Goal: Navigation & Orientation: Understand site structure

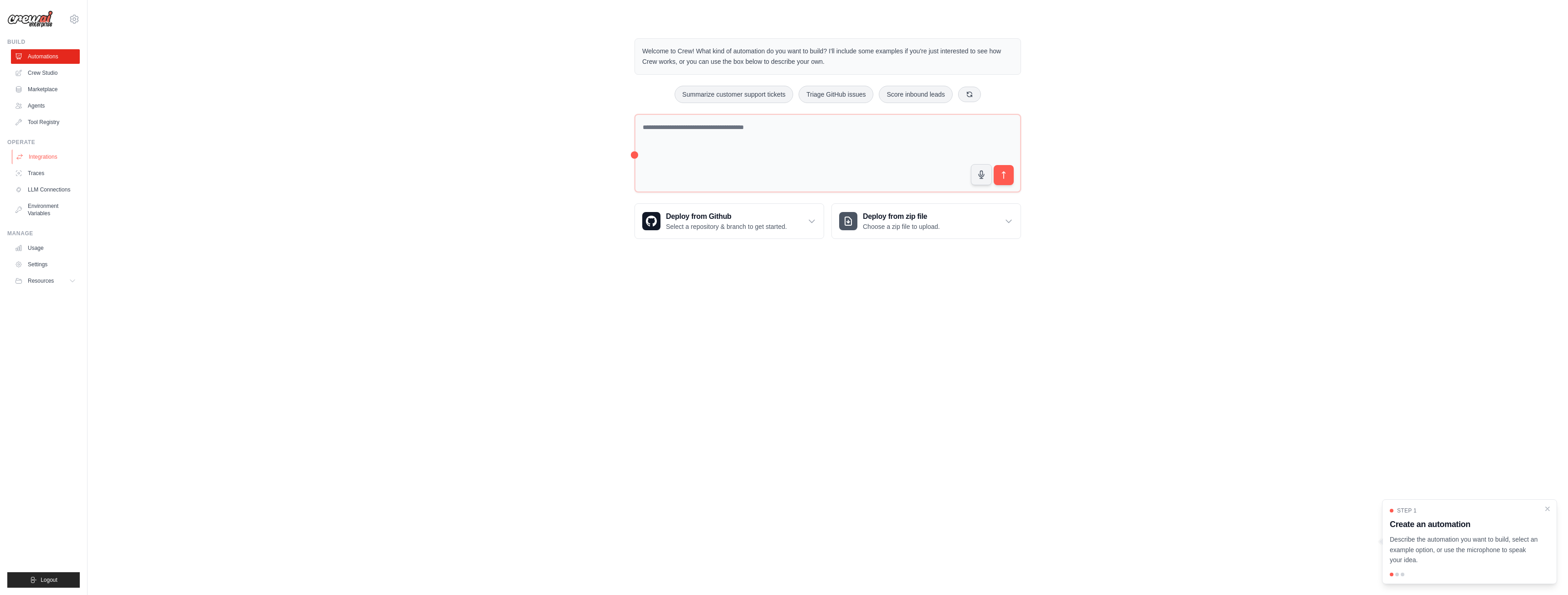
click at [47, 153] on link "Integrations" at bounding box center [46, 157] width 69 height 15
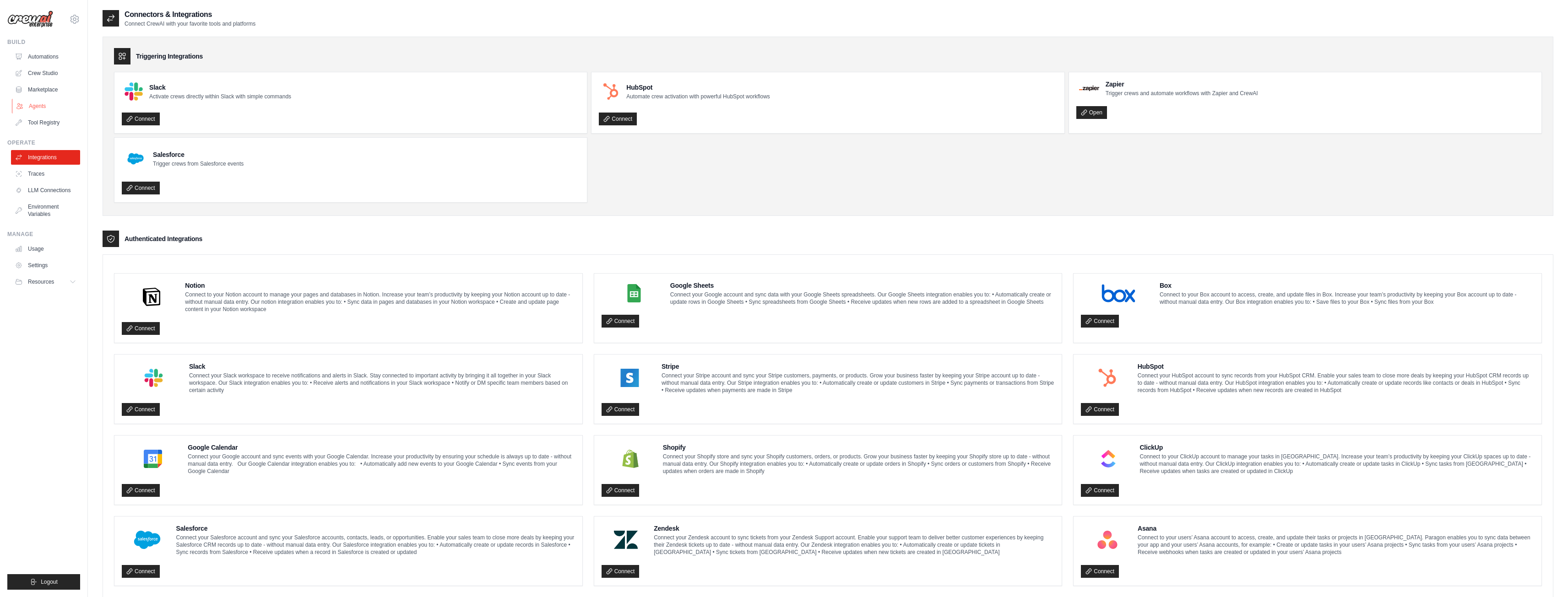
click at [47, 109] on link "Agents" at bounding box center [46, 106] width 69 height 15
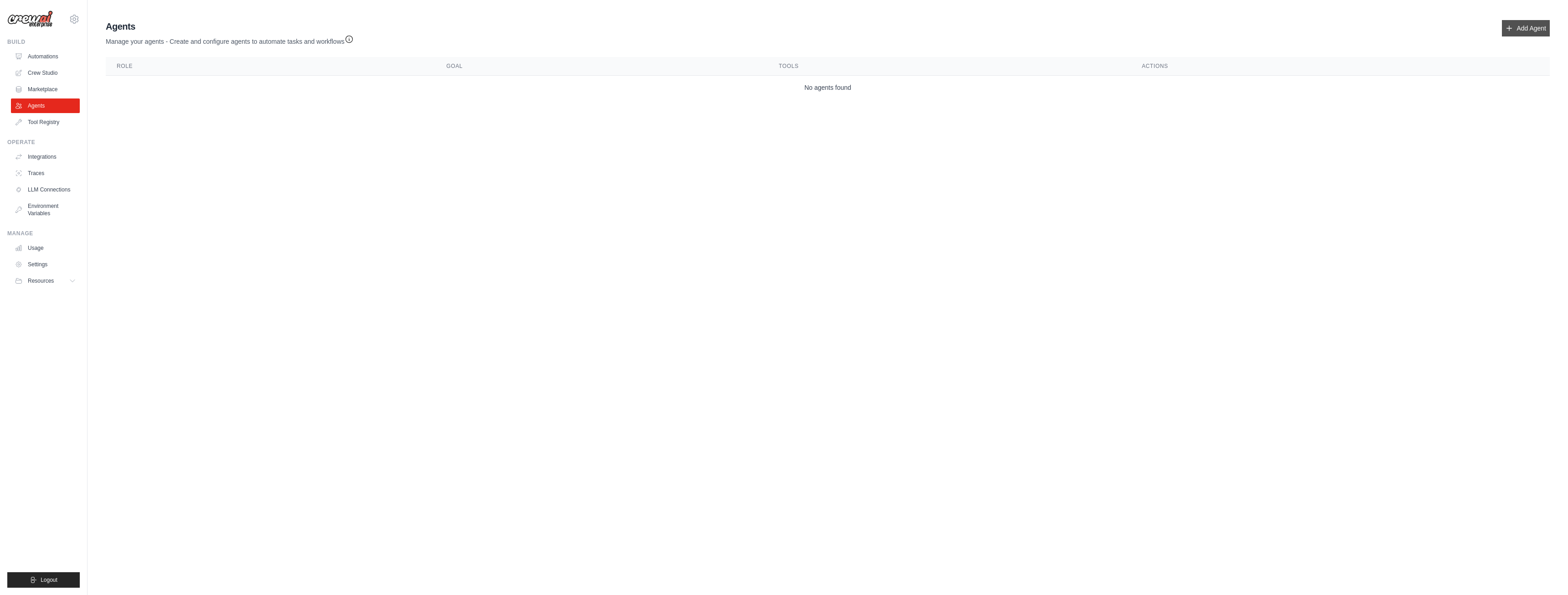
click at [1519, 29] on link "Add Agent" at bounding box center [1526, 28] width 48 height 17
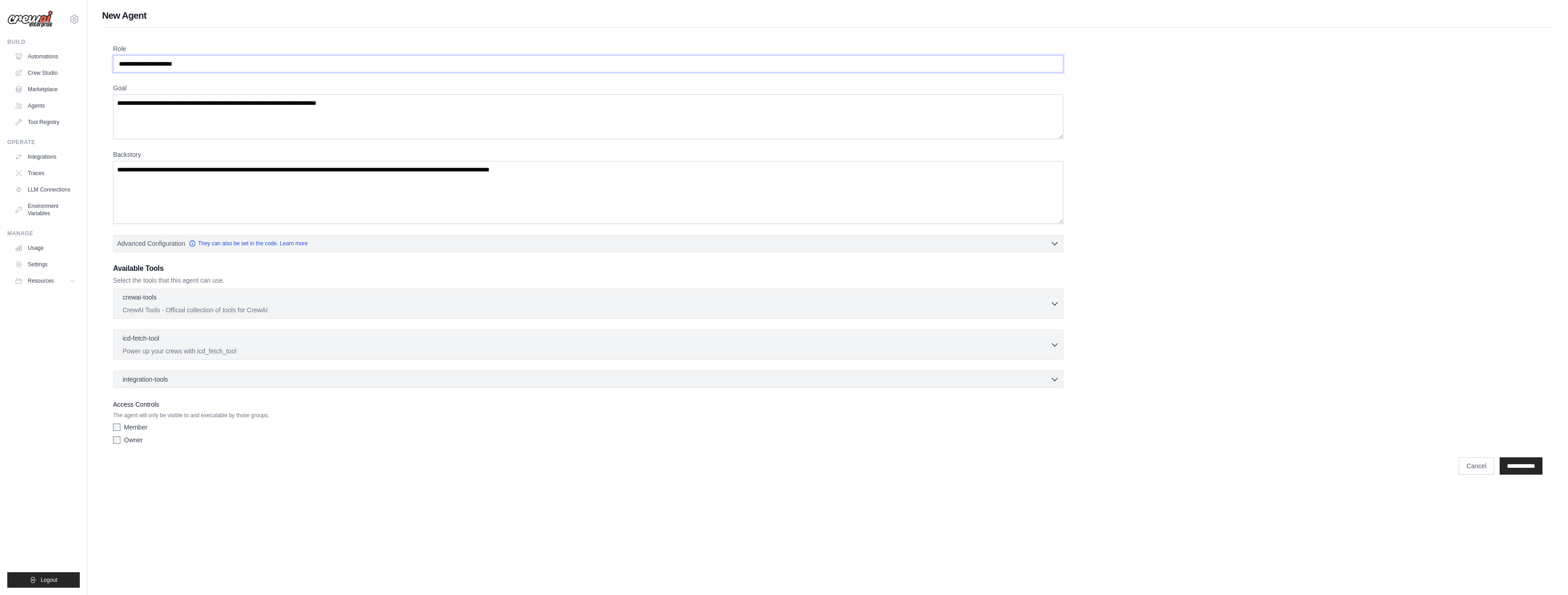
click at [215, 63] on input "Role" at bounding box center [588, 64] width 950 height 17
click at [51, 124] on link "Tool Registry" at bounding box center [46, 122] width 69 height 15
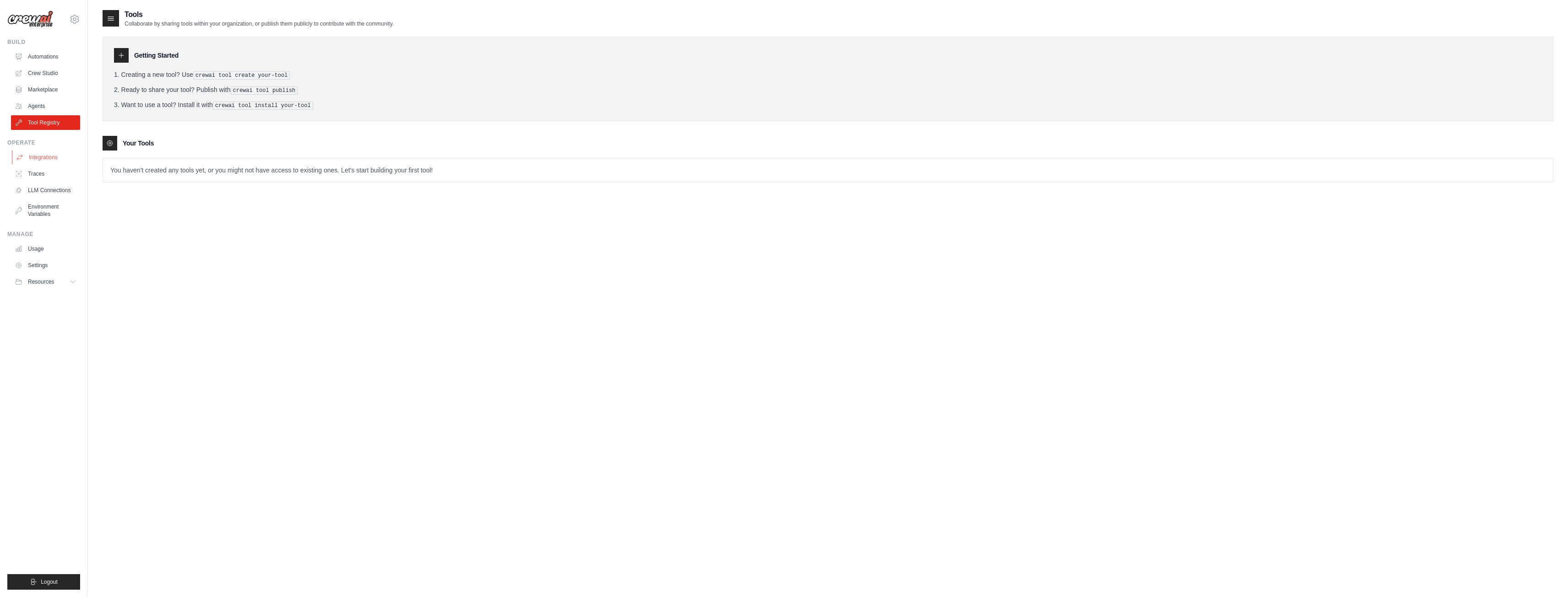
click at [42, 154] on link "Integrations" at bounding box center [46, 157] width 69 height 15
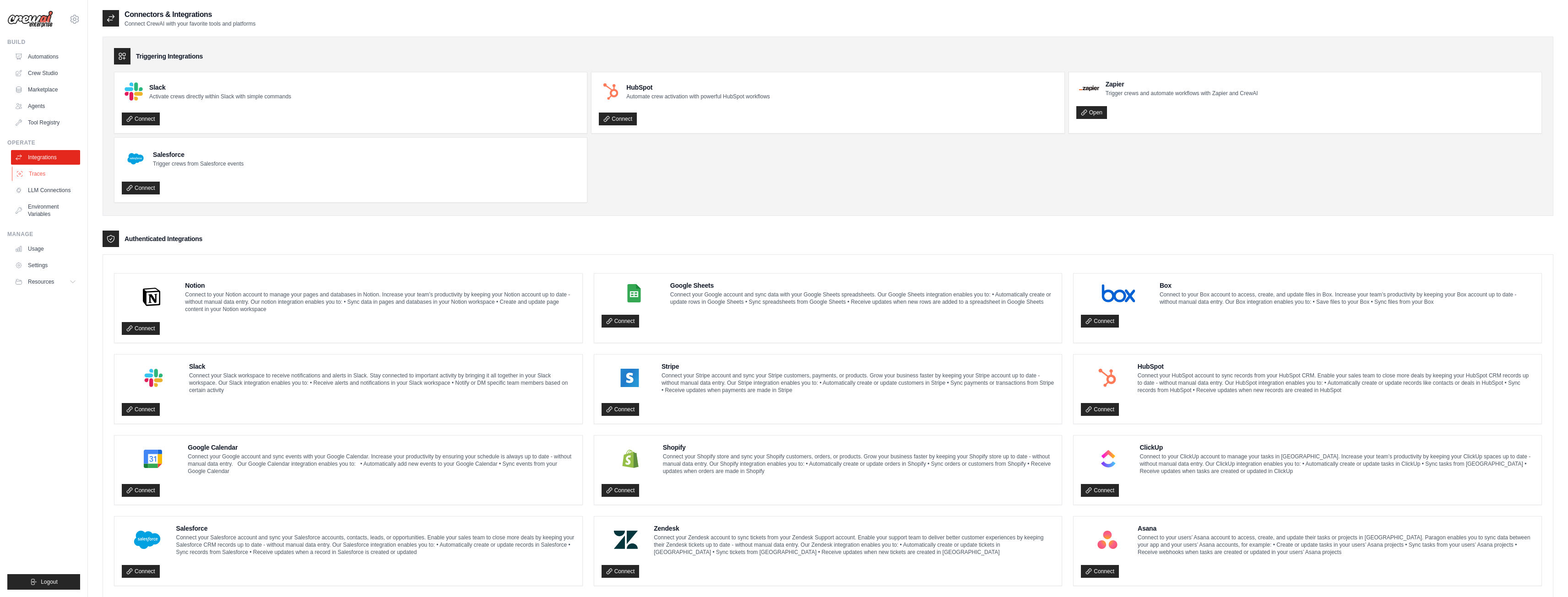
click at [55, 170] on link "Traces" at bounding box center [46, 174] width 69 height 15
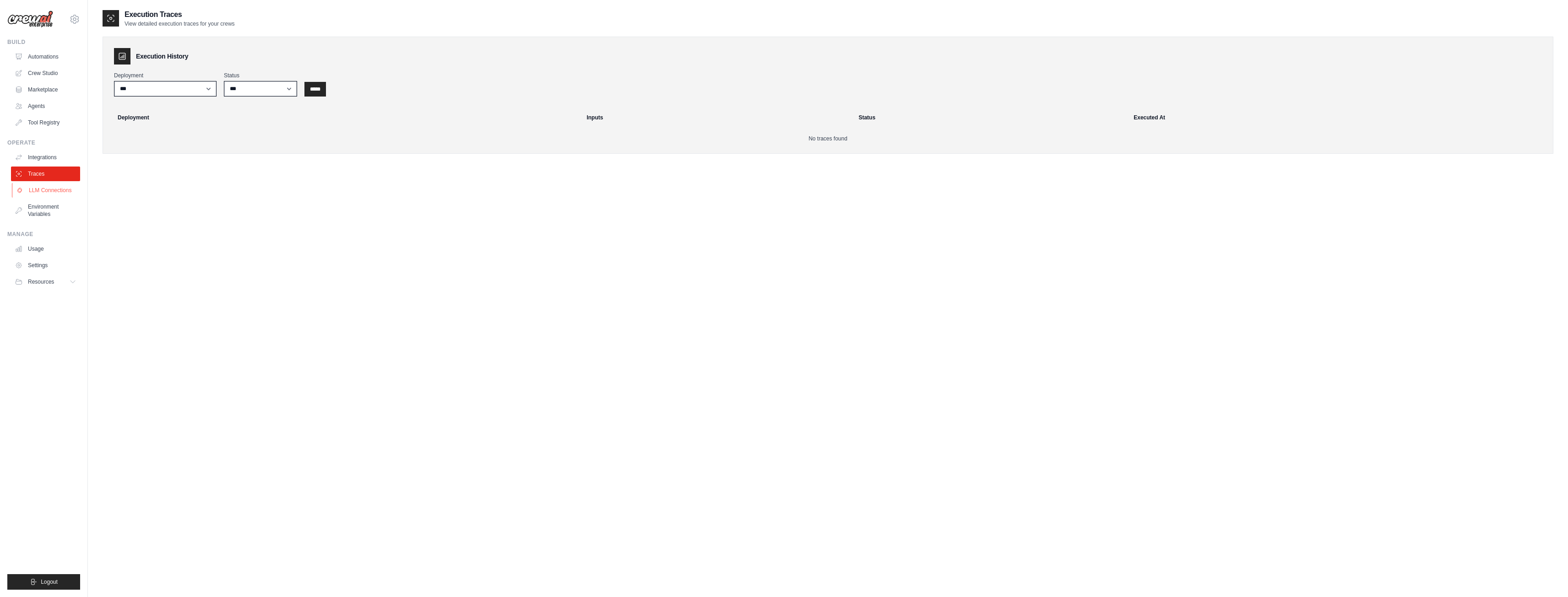
click at [41, 194] on link "LLM Connections" at bounding box center [46, 190] width 69 height 15
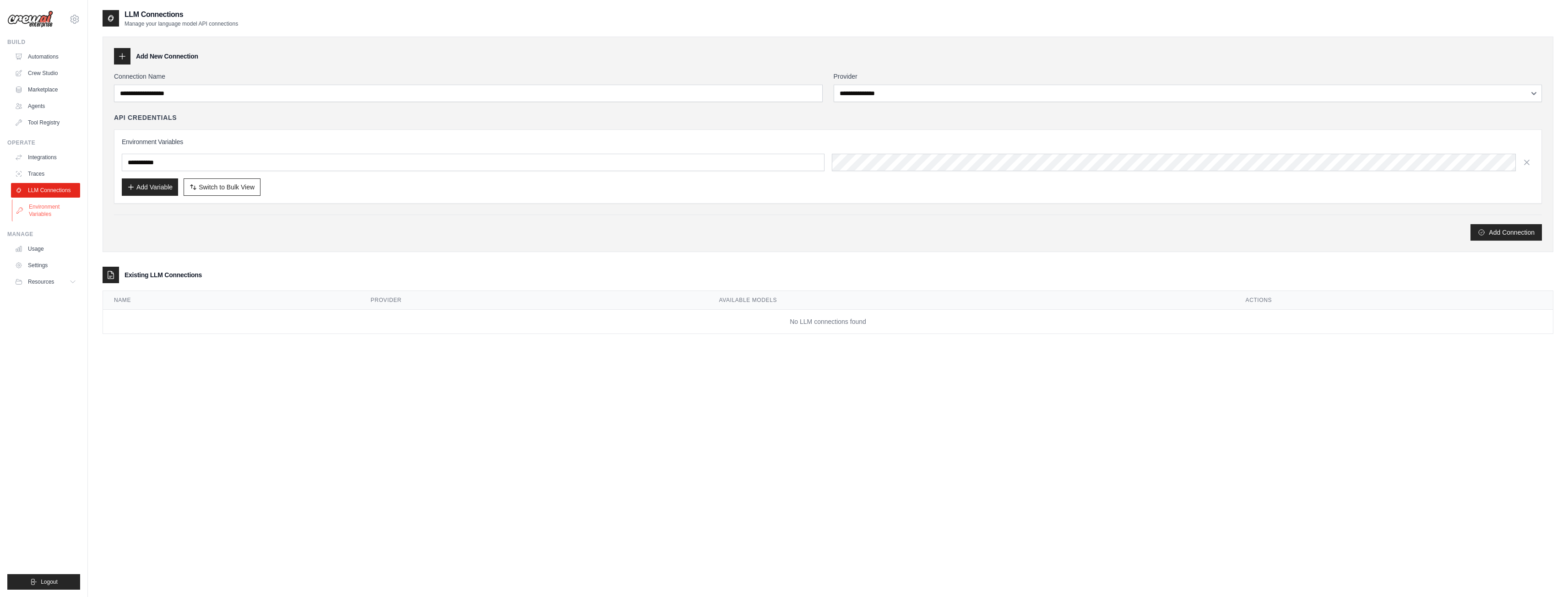
click at [39, 210] on link "Environment Variables" at bounding box center [46, 211] width 69 height 22
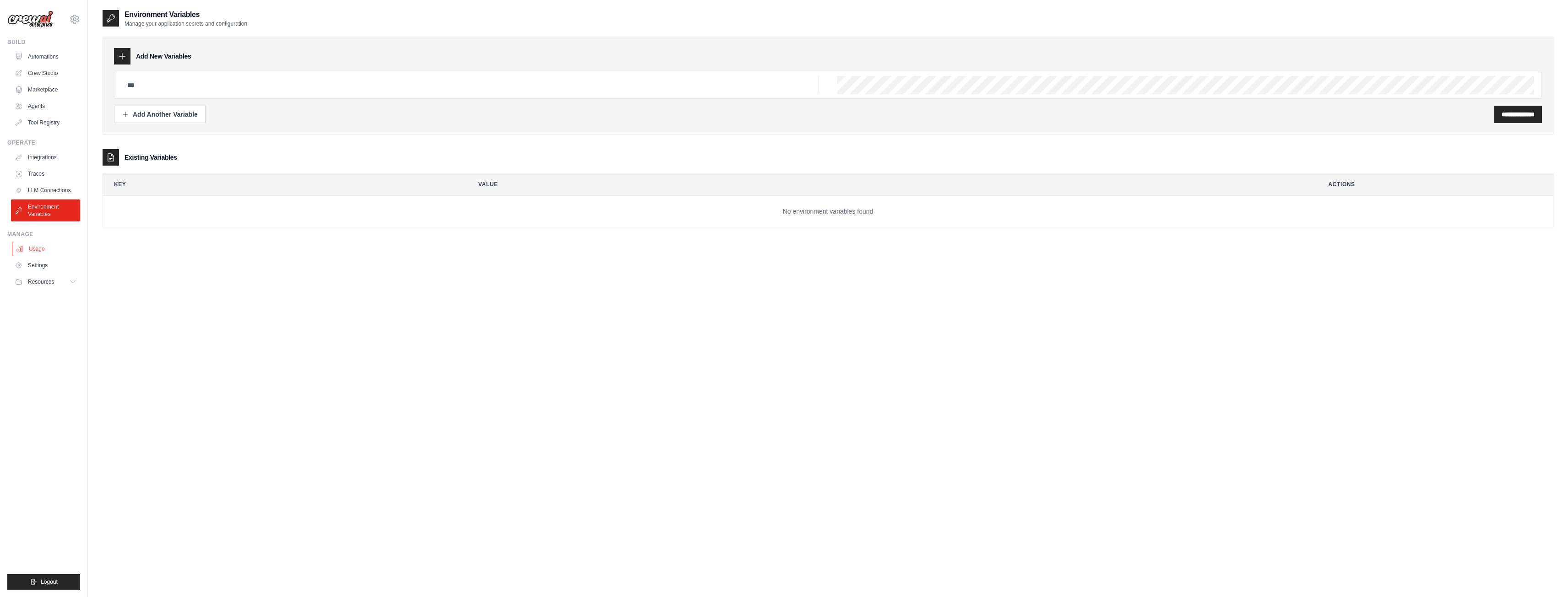
click at [39, 246] on link "Usage" at bounding box center [46, 249] width 69 height 15
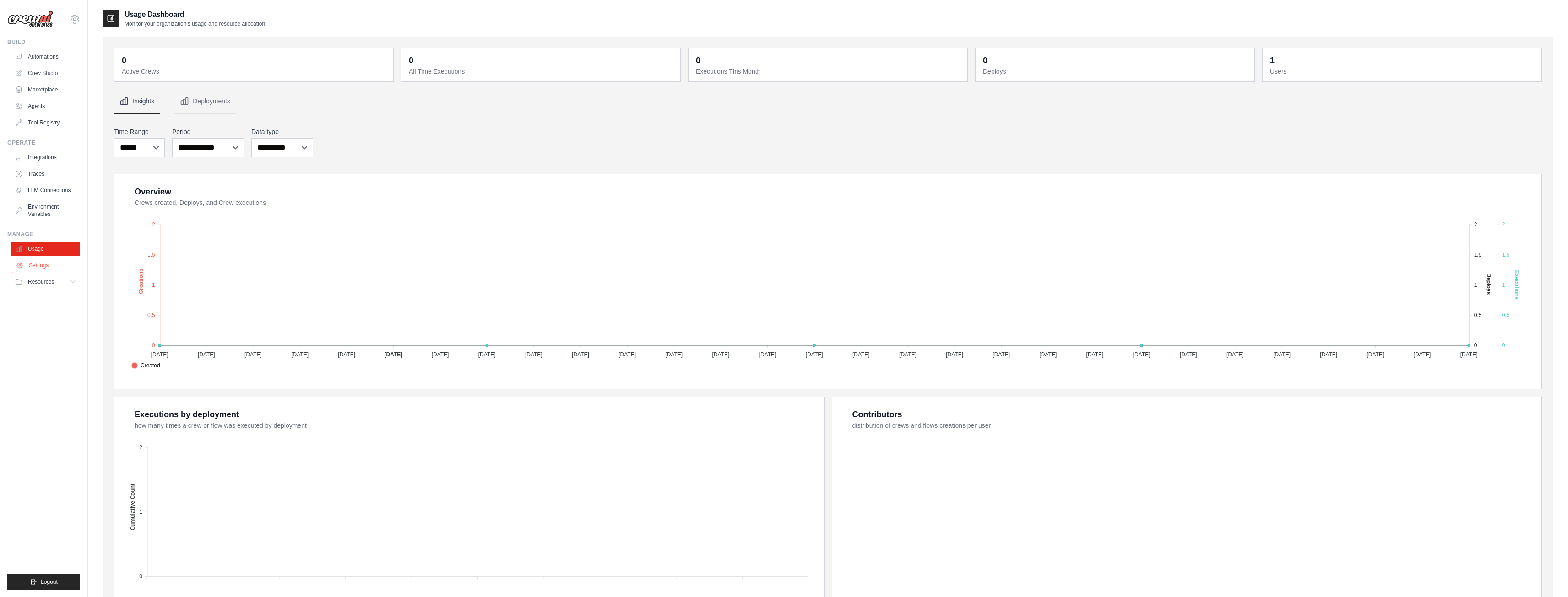
click at [47, 268] on link "Settings" at bounding box center [46, 265] width 69 height 15
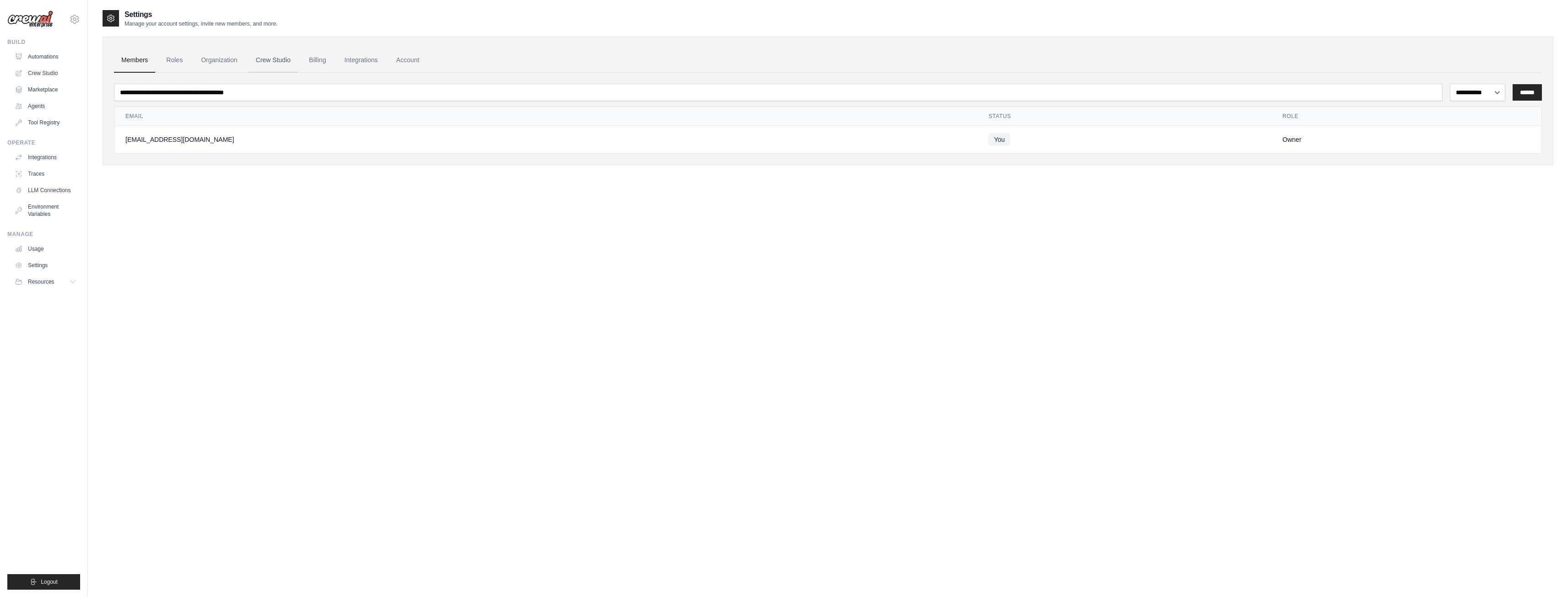
click at [286, 60] on link "Crew Studio" at bounding box center [273, 60] width 49 height 25
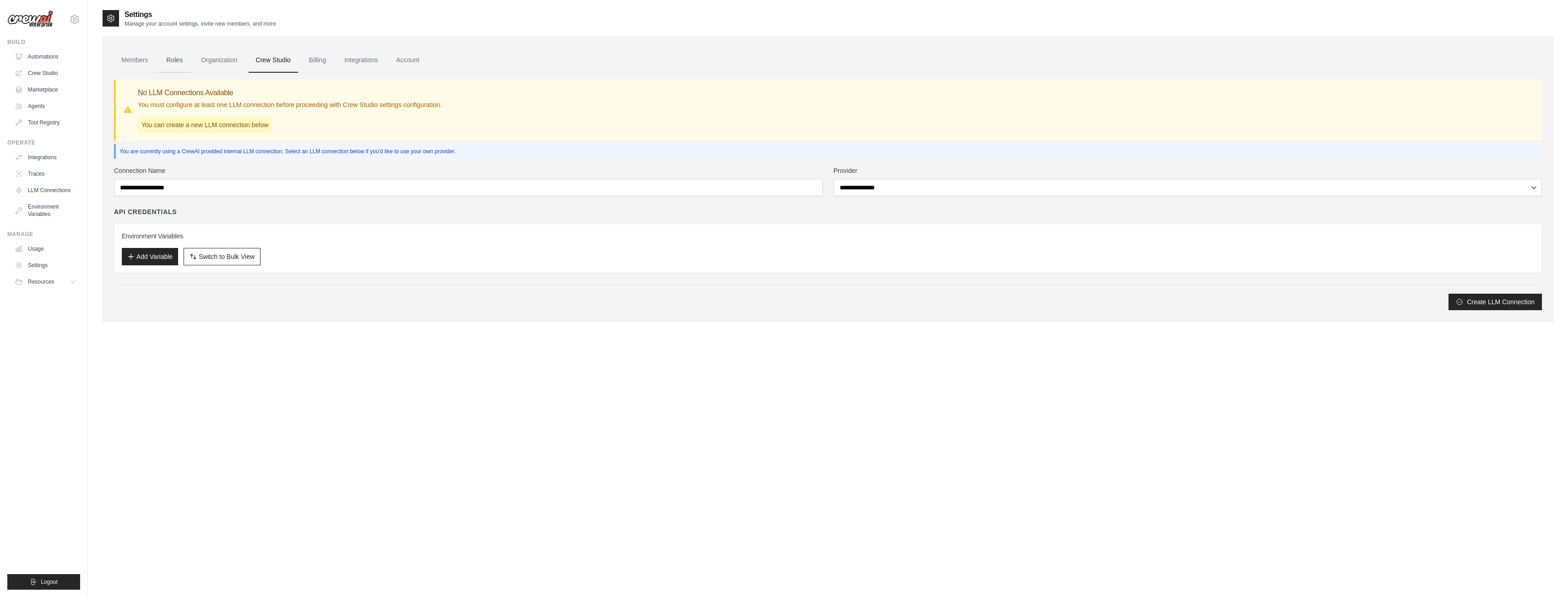
click at [162, 60] on link "Roles" at bounding box center [174, 60] width 31 height 25
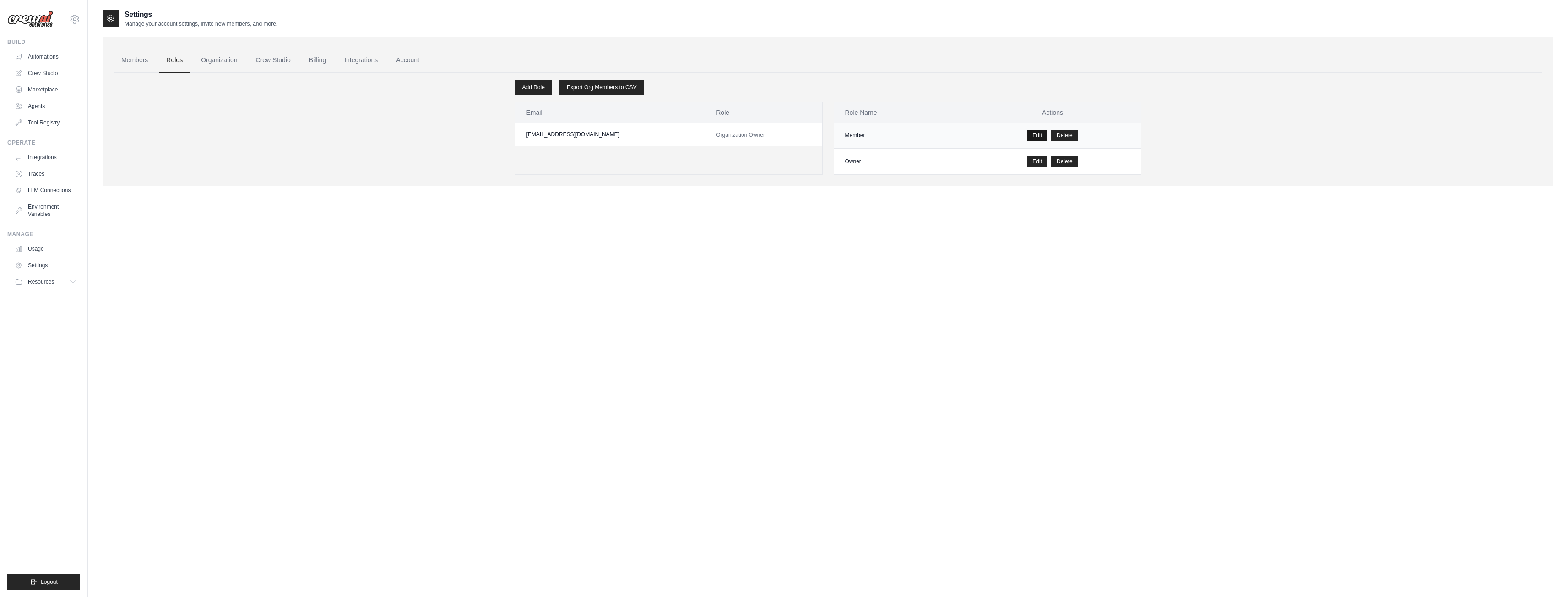
click at [1036, 131] on link "Edit" at bounding box center [1038, 136] width 21 height 11
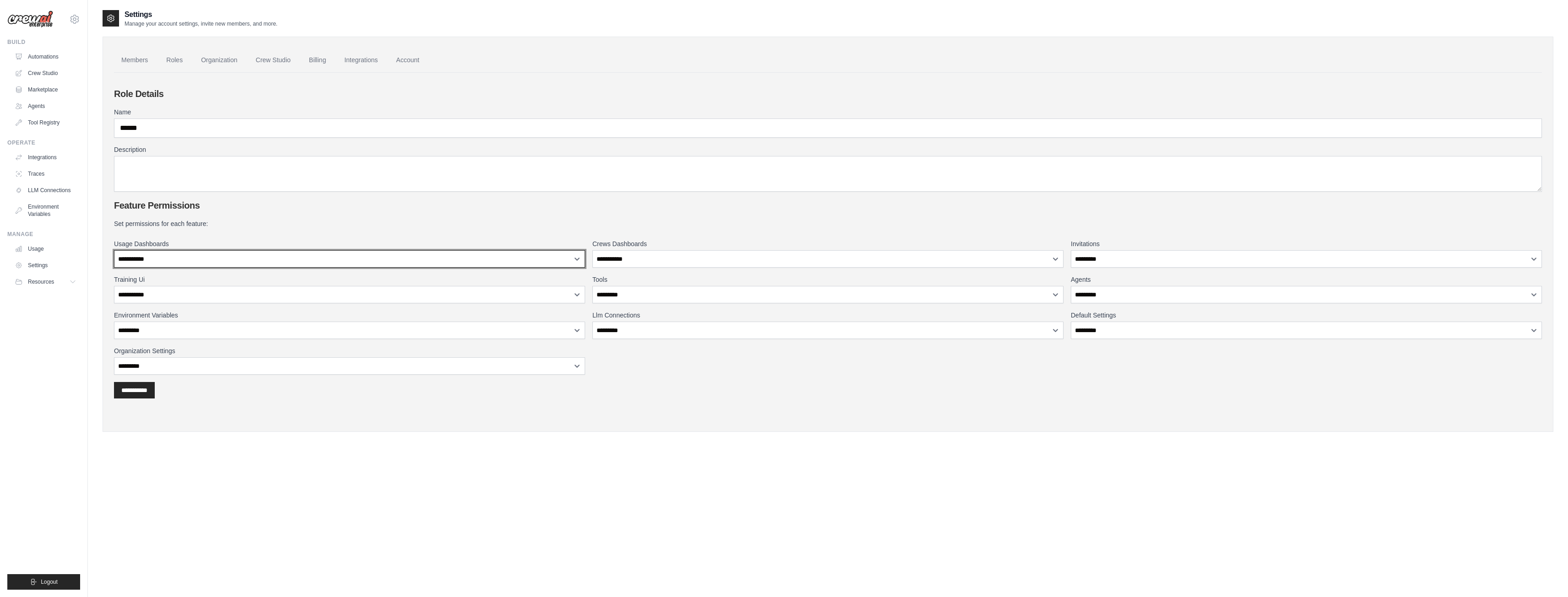
click at [496, 264] on select "**********" at bounding box center [349, 259] width 471 height 17
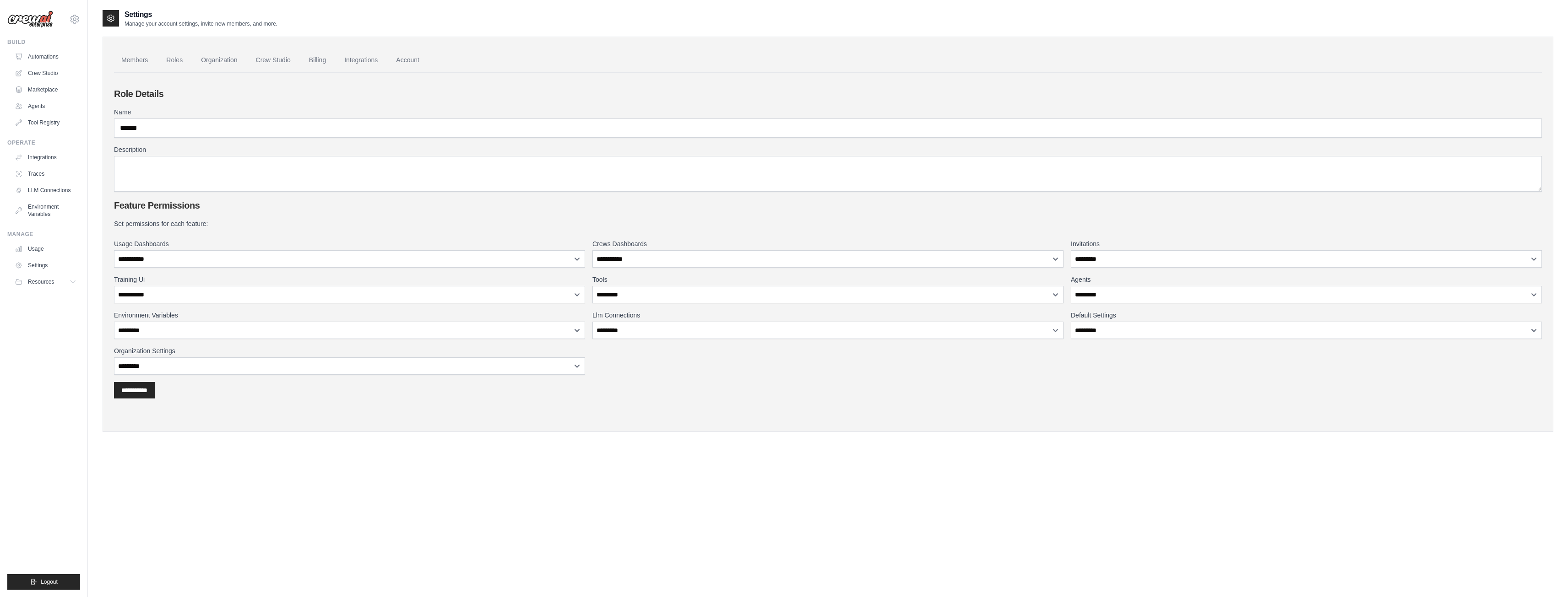
click at [412, 306] on div "**********" at bounding box center [827, 297] width 1428 height 155
click at [412, 308] on div "**********" at bounding box center [827, 297] width 1428 height 155
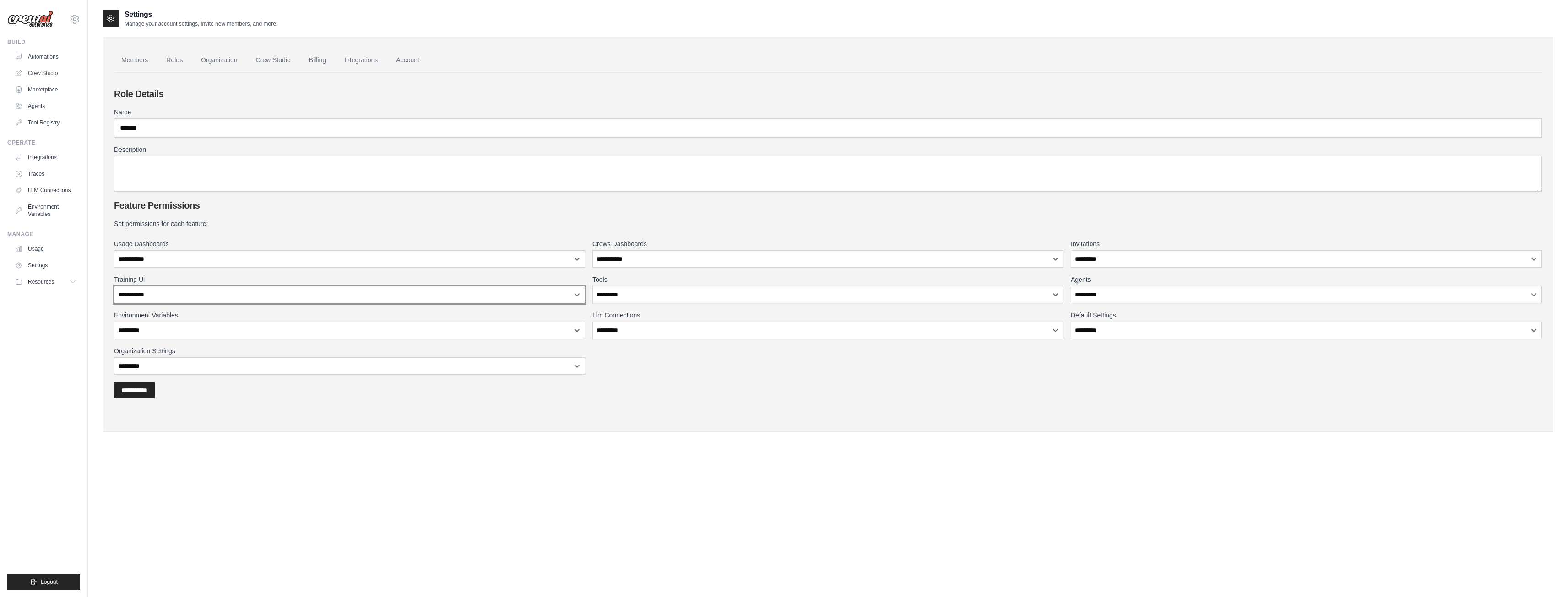
click at [391, 296] on select "**********" at bounding box center [349, 295] width 471 height 17
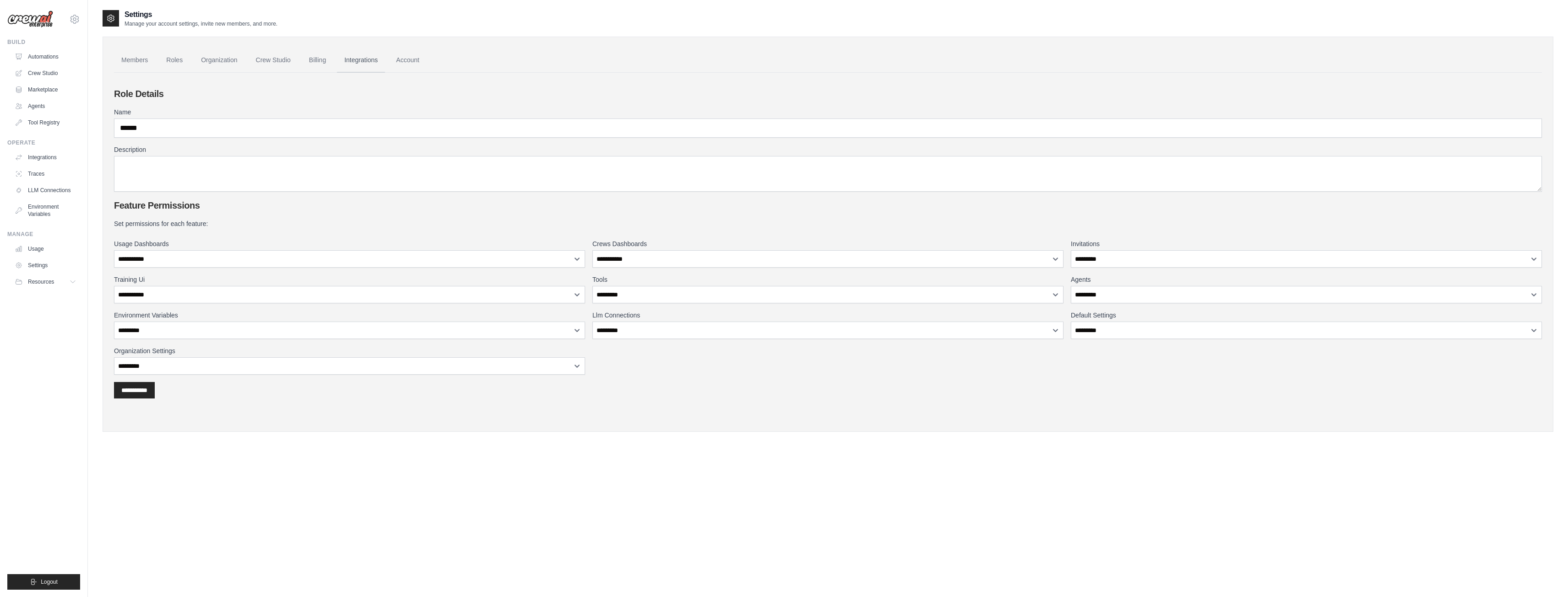
click at [367, 58] on link "Integrations" at bounding box center [361, 60] width 48 height 25
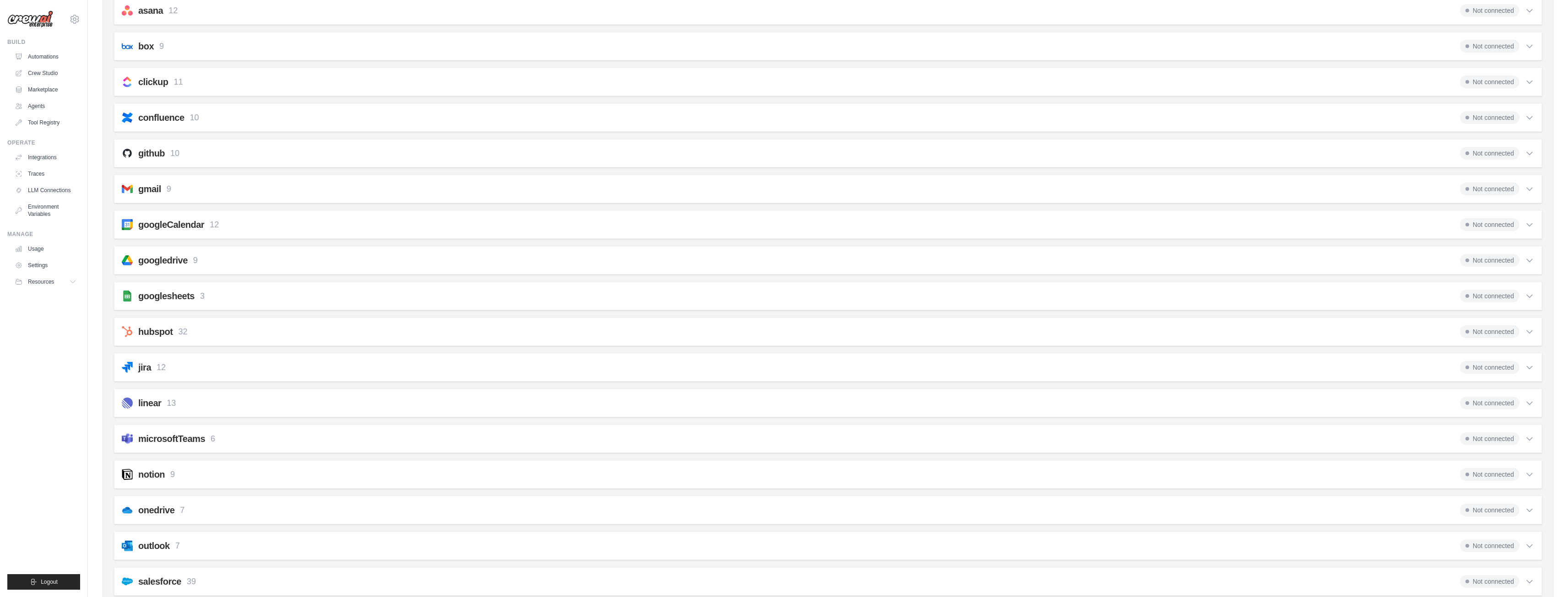
scroll to position [137, 0]
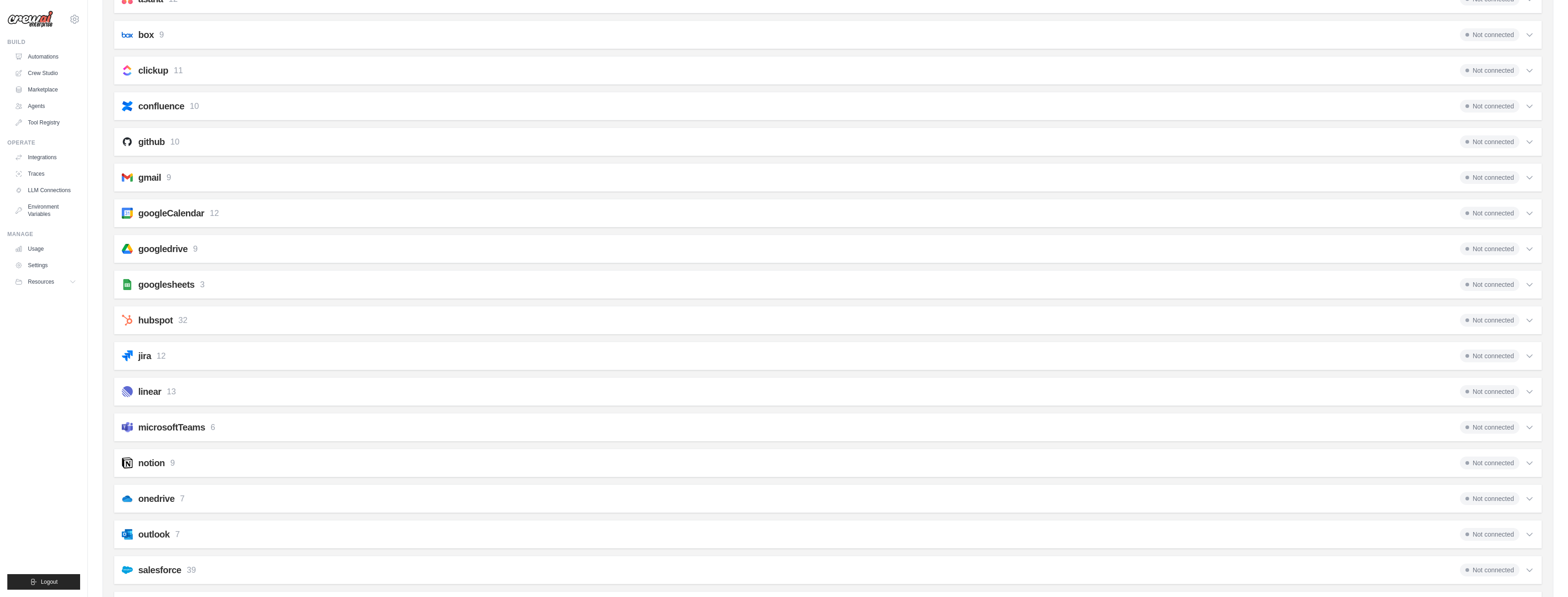
click at [1531, 139] on icon at bounding box center [1529, 141] width 9 height 9
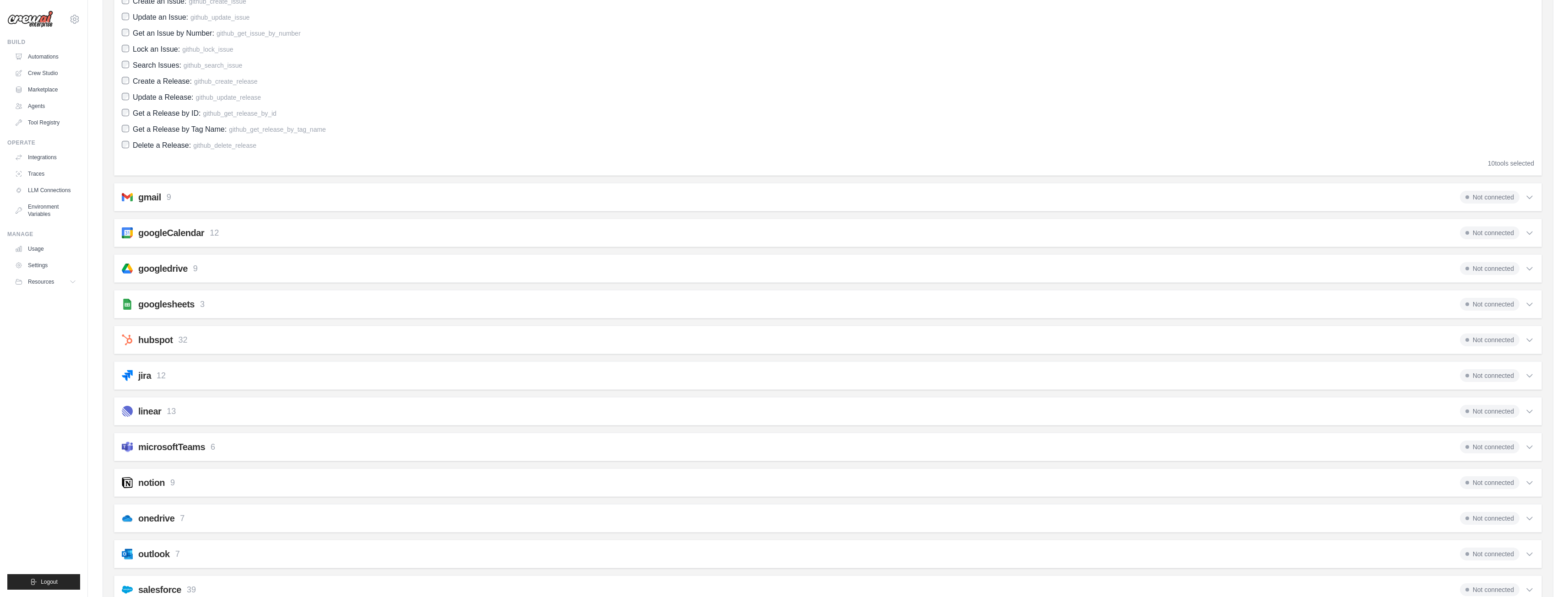
scroll to position [310, 0]
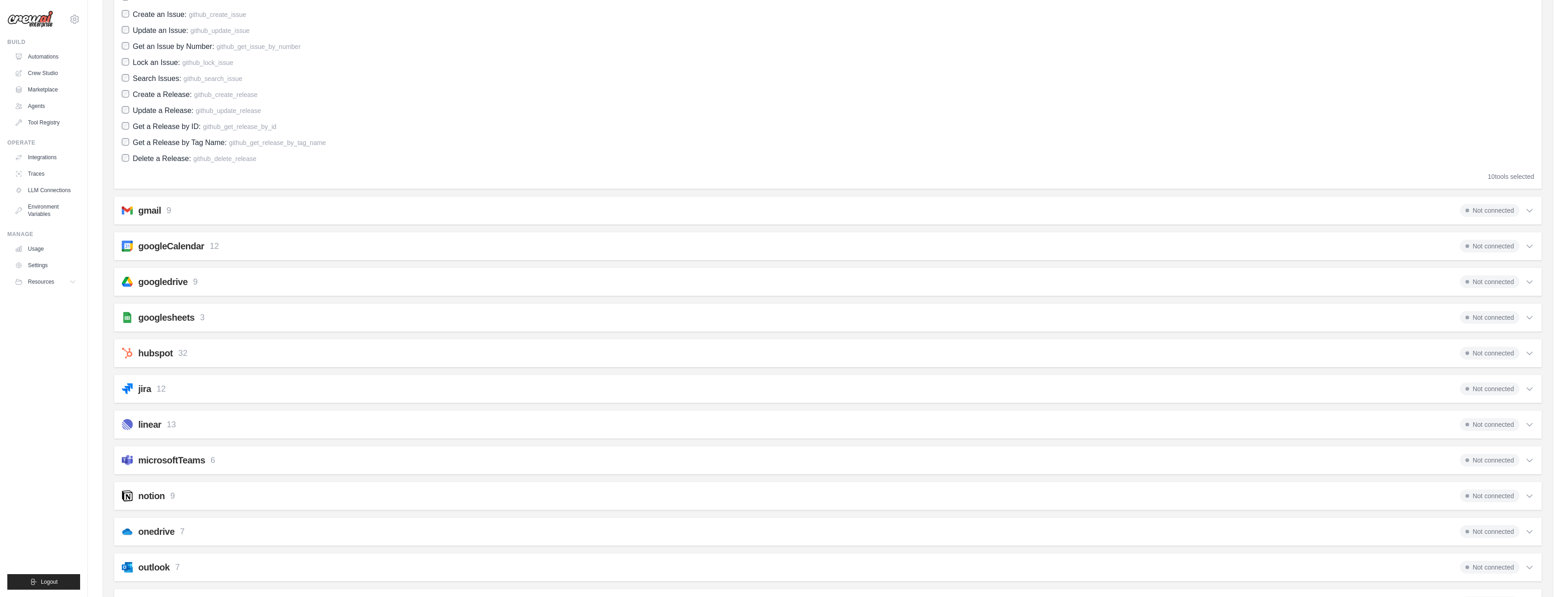
click at [76, 13] on div "[EMAIL_ADDRESS][DOMAIN_NAME] Settings" at bounding box center [44, 15] width 73 height 29
click at [76, 18] on icon at bounding box center [74, 19] width 2 height 2
click at [47, 63] on link "Settings" at bounding box center [74, 61] width 81 height 17
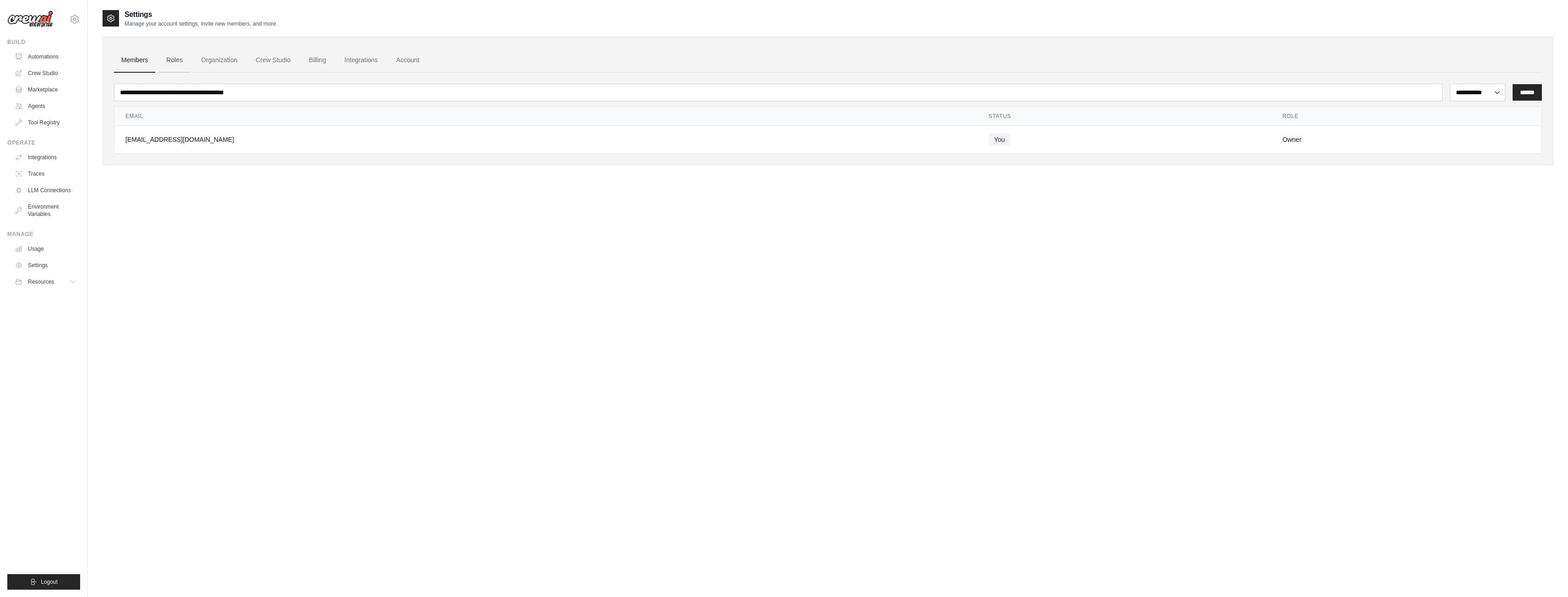
click at [178, 64] on link "Roles" at bounding box center [174, 60] width 31 height 25
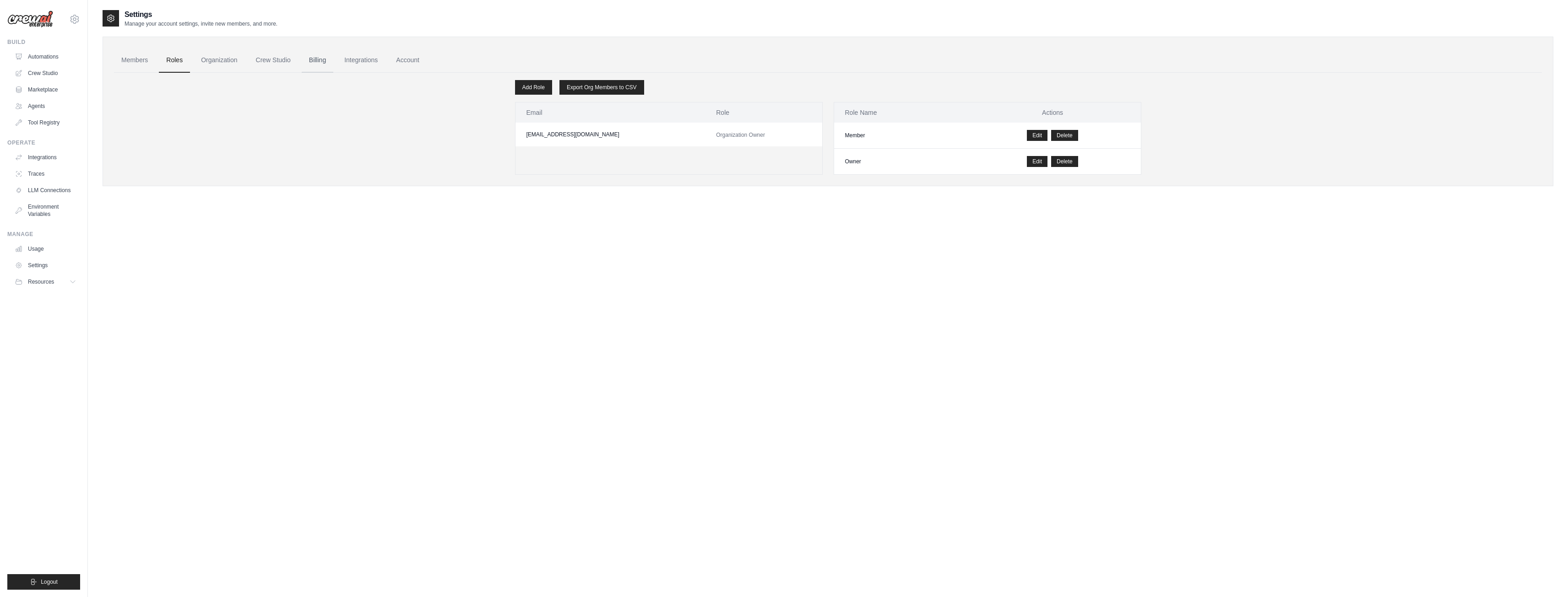
click at [326, 56] on link "Billing" at bounding box center [317, 60] width 31 height 25
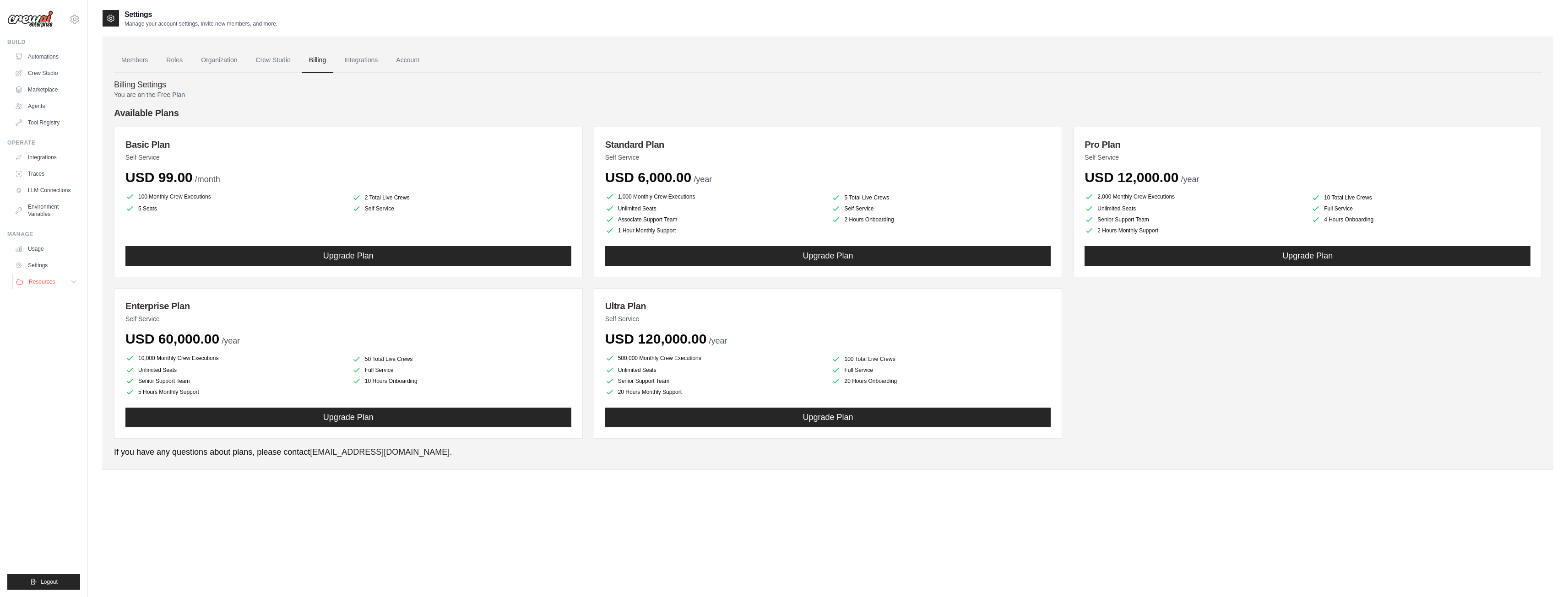
drag, startPoint x: 0, startPoint y: 0, endPoint x: 73, endPoint y: 279, distance: 288.4
click at [73, 279] on icon at bounding box center [74, 282] width 7 height 7
click at [72, 21] on icon at bounding box center [74, 19] width 8 height 8
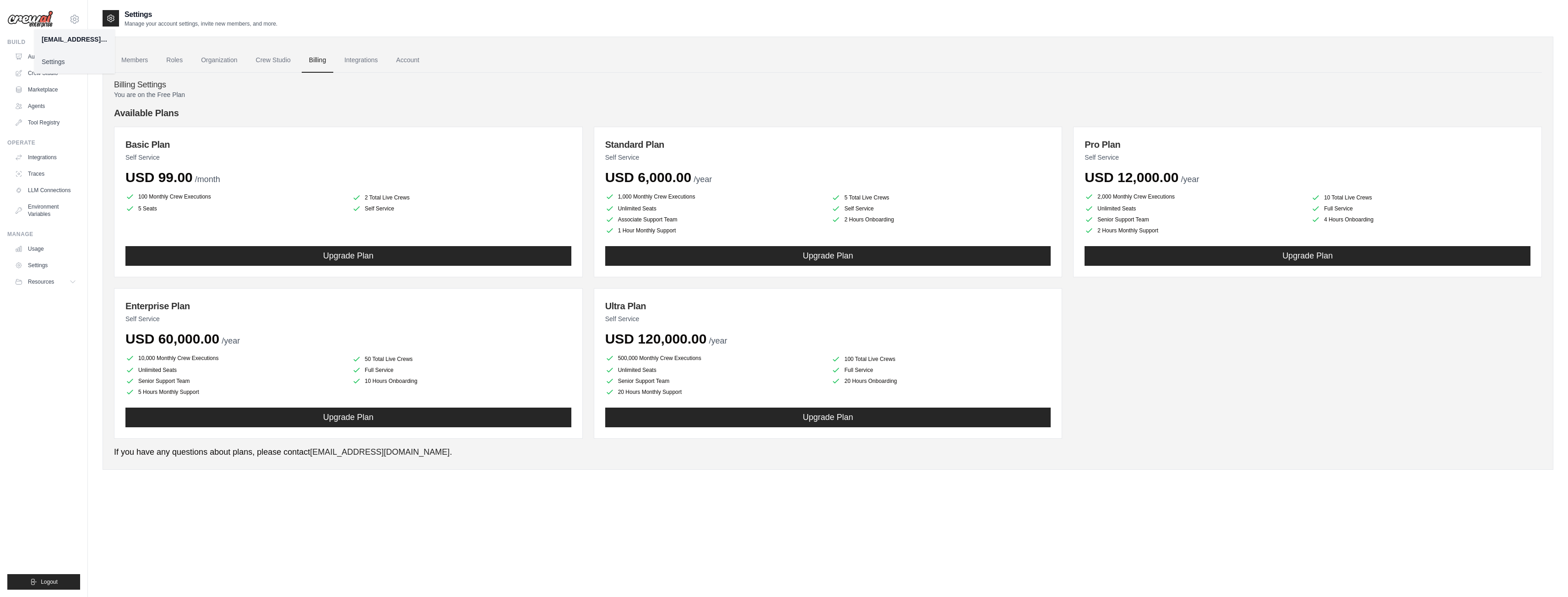
click at [71, 63] on link "Settings" at bounding box center [74, 61] width 81 height 17
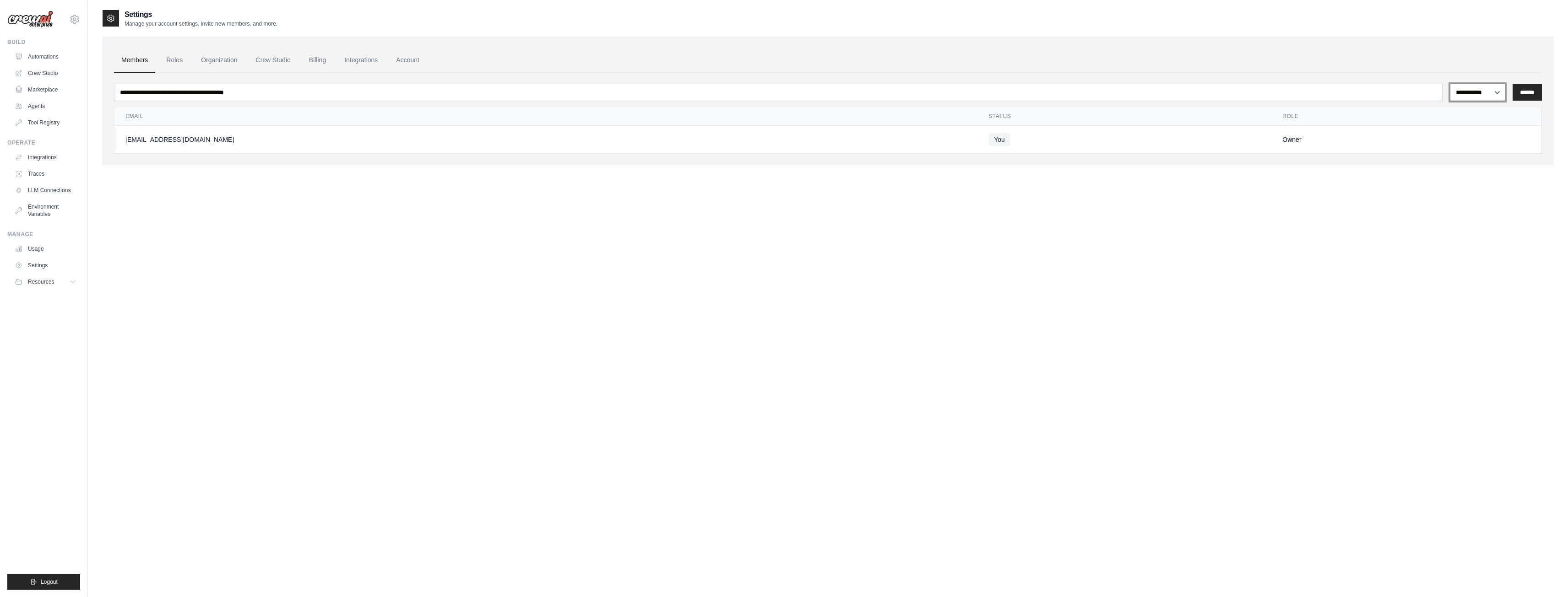
click at [1488, 93] on select "**********" at bounding box center [1478, 92] width 55 height 17
click at [670, 383] on div "**********" at bounding box center [828, 308] width 1451 height 597
click at [406, 61] on link "Account" at bounding box center [408, 60] width 38 height 25
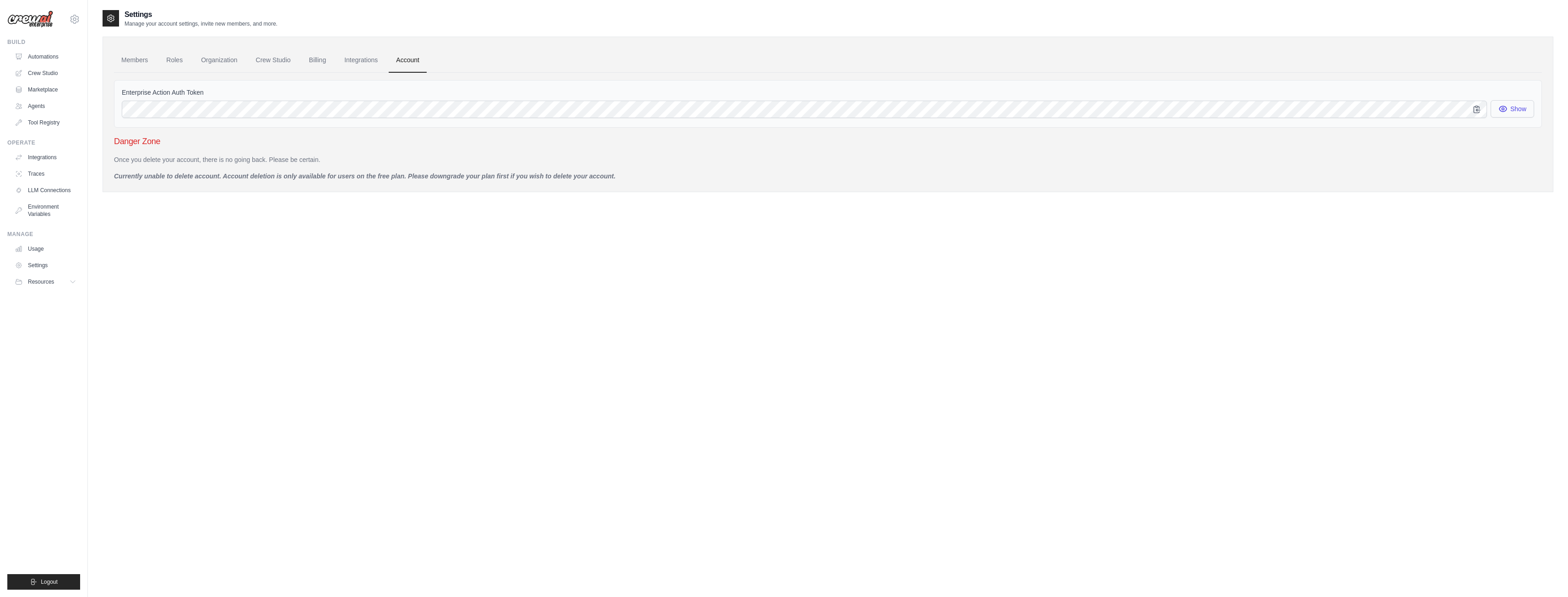
click at [1524, 104] on button "Show" at bounding box center [1512, 109] width 44 height 17
click at [179, 60] on link "Roles" at bounding box center [174, 60] width 31 height 25
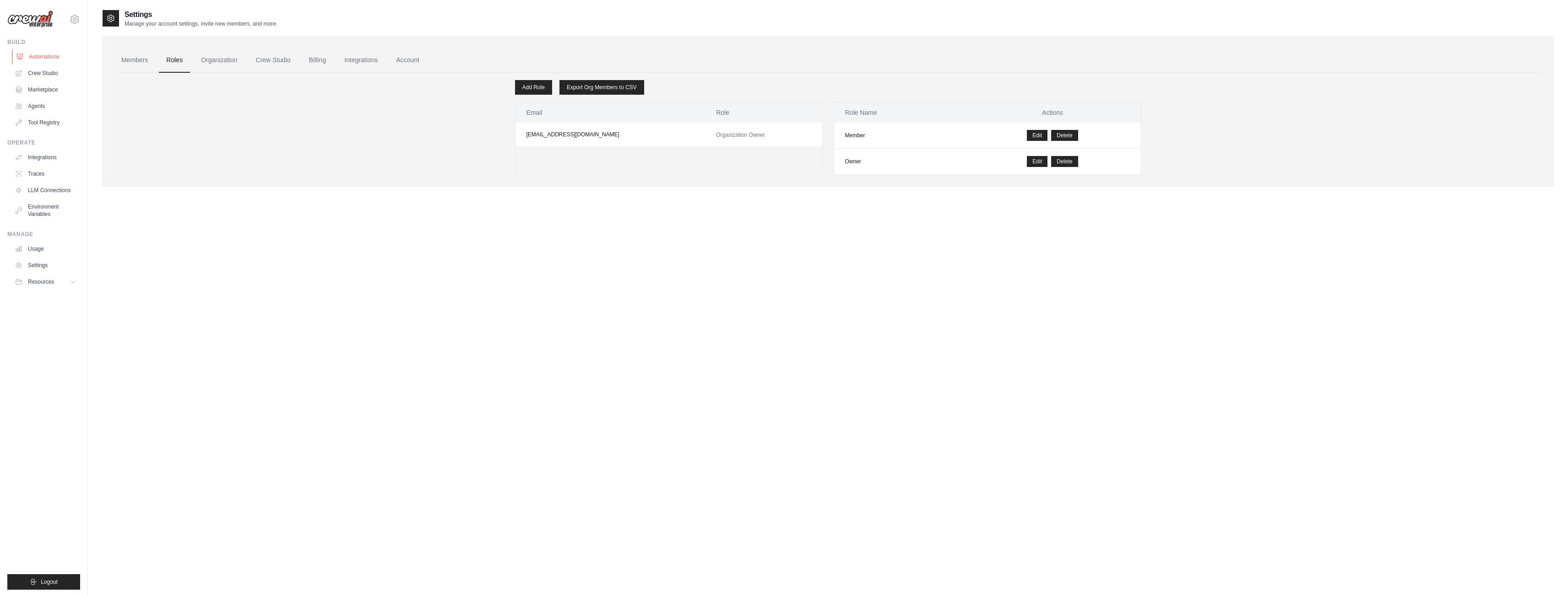
click at [58, 52] on link "Automations" at bounding box center [46, 57] width 69 height 15
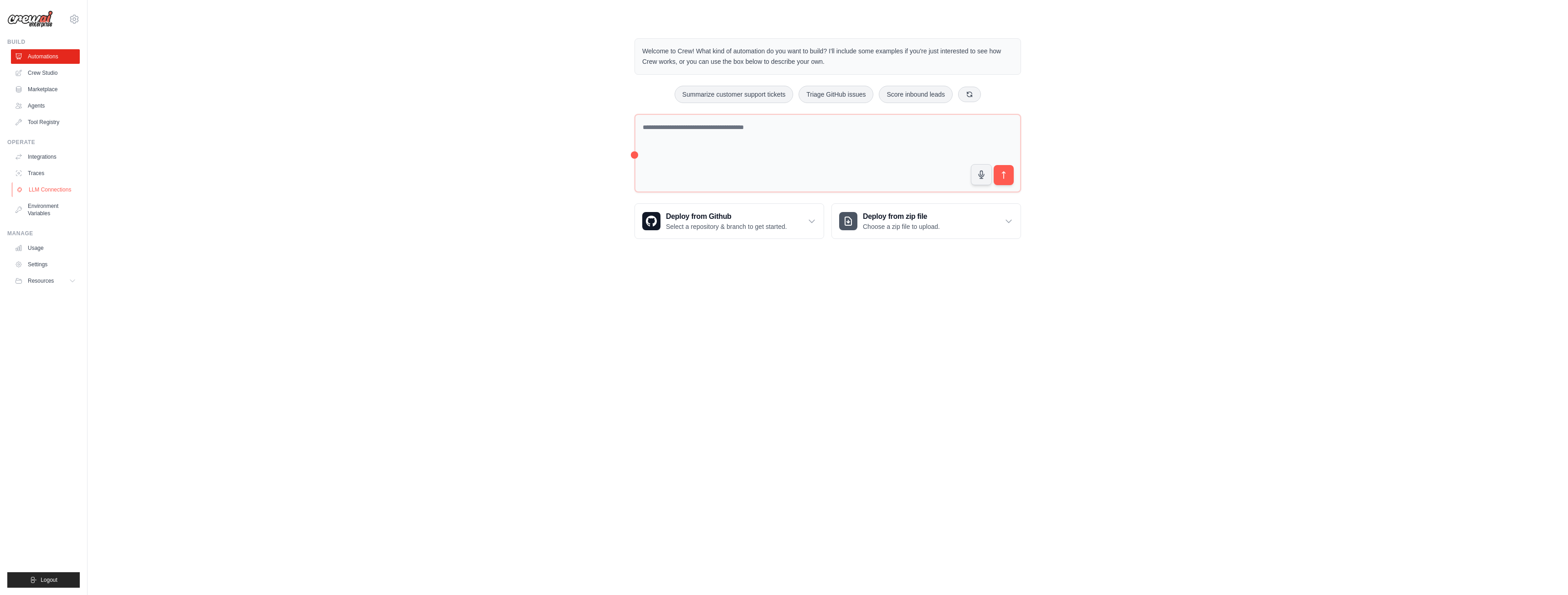
click at [53, 190] on link "LLM Connections" at bounding box center [46, 190] width 69 height 15
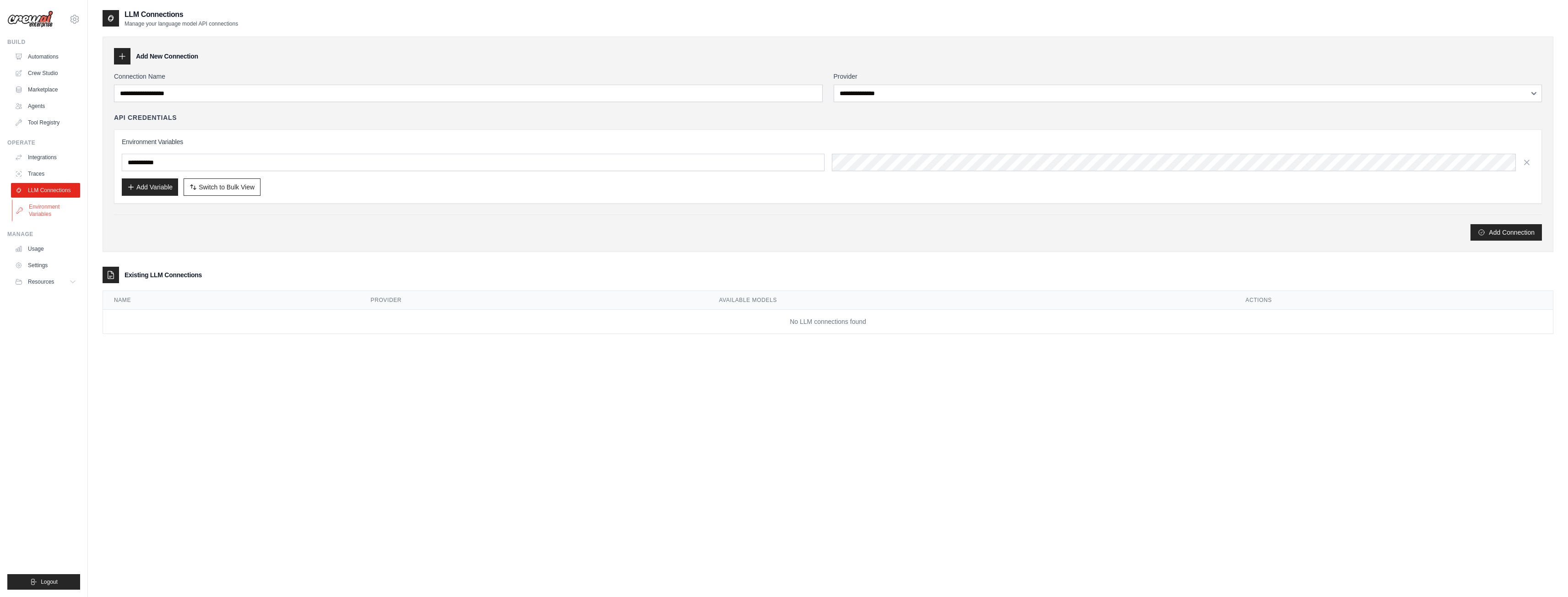
click at [58, 206] on link "Environment Variables" at bounding box center [46, 211] width 69 height 22
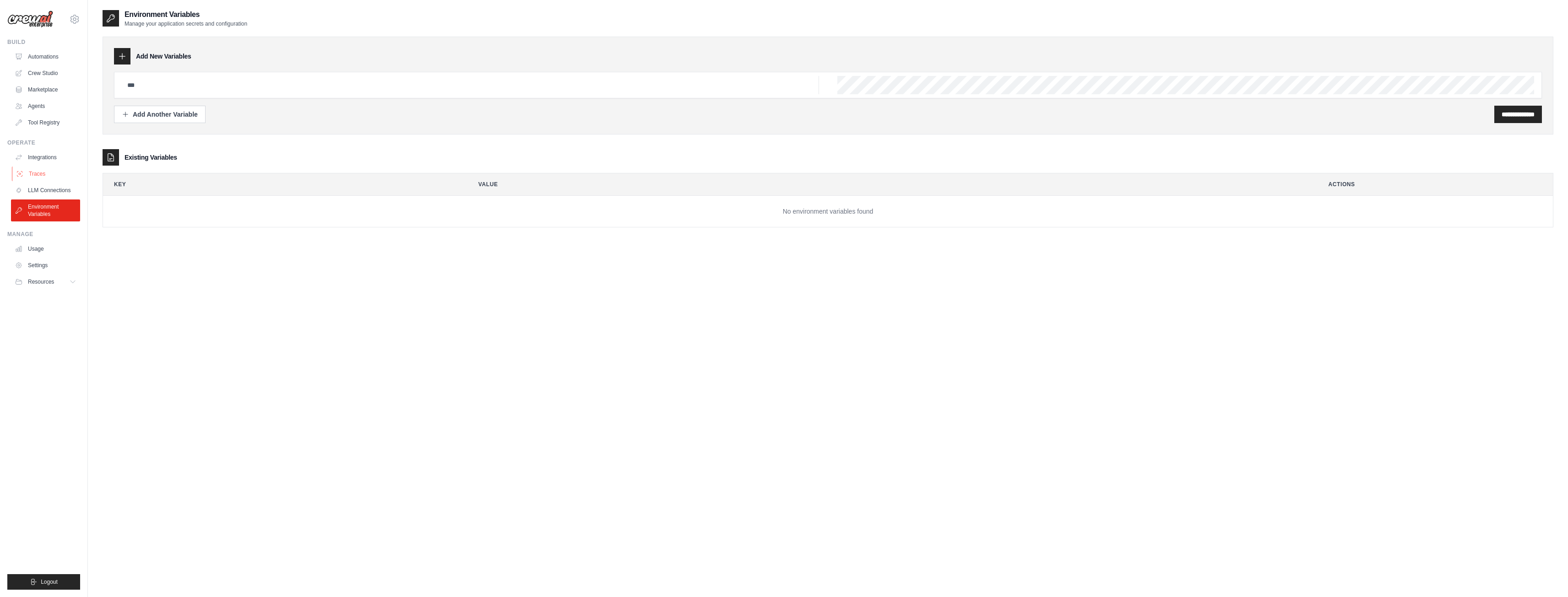
click at [52, 173] on link "Traces" at bounding box center [46, 174] width 69 height 15
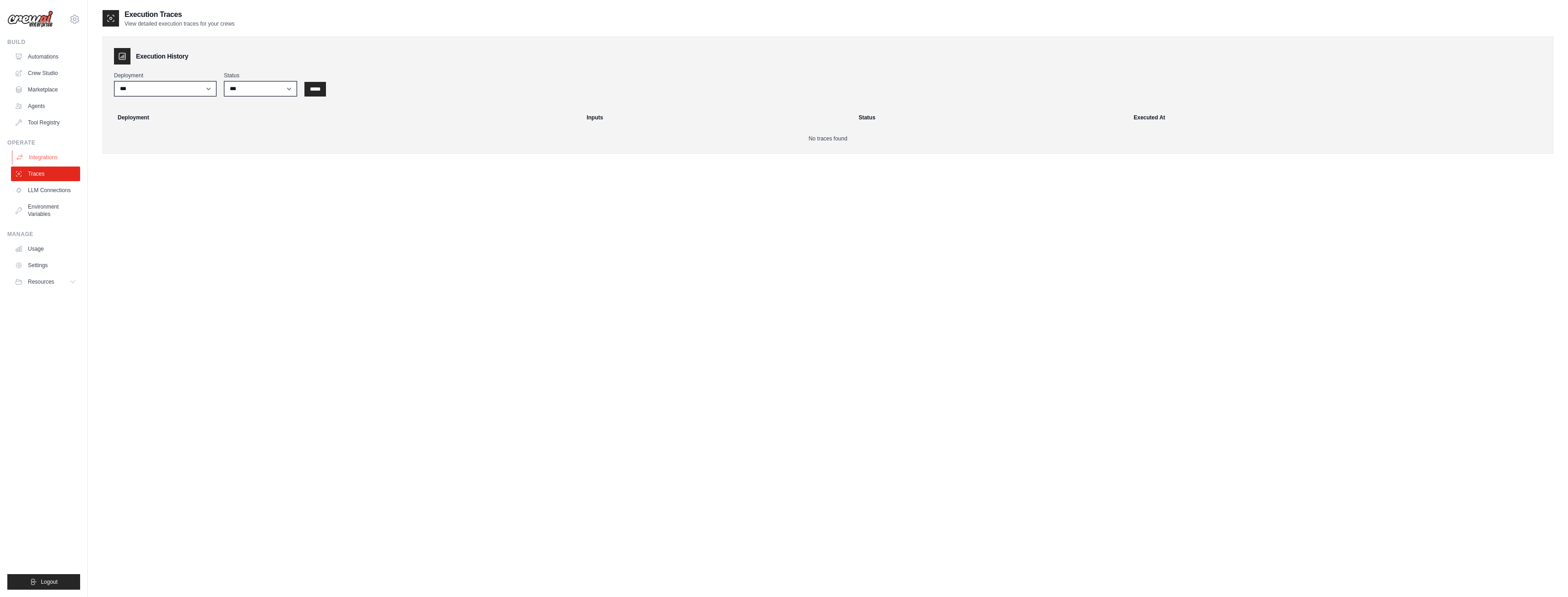
click at [50, 163] on link "Integrations" at bounding box center [46, 157] width 69 height 15
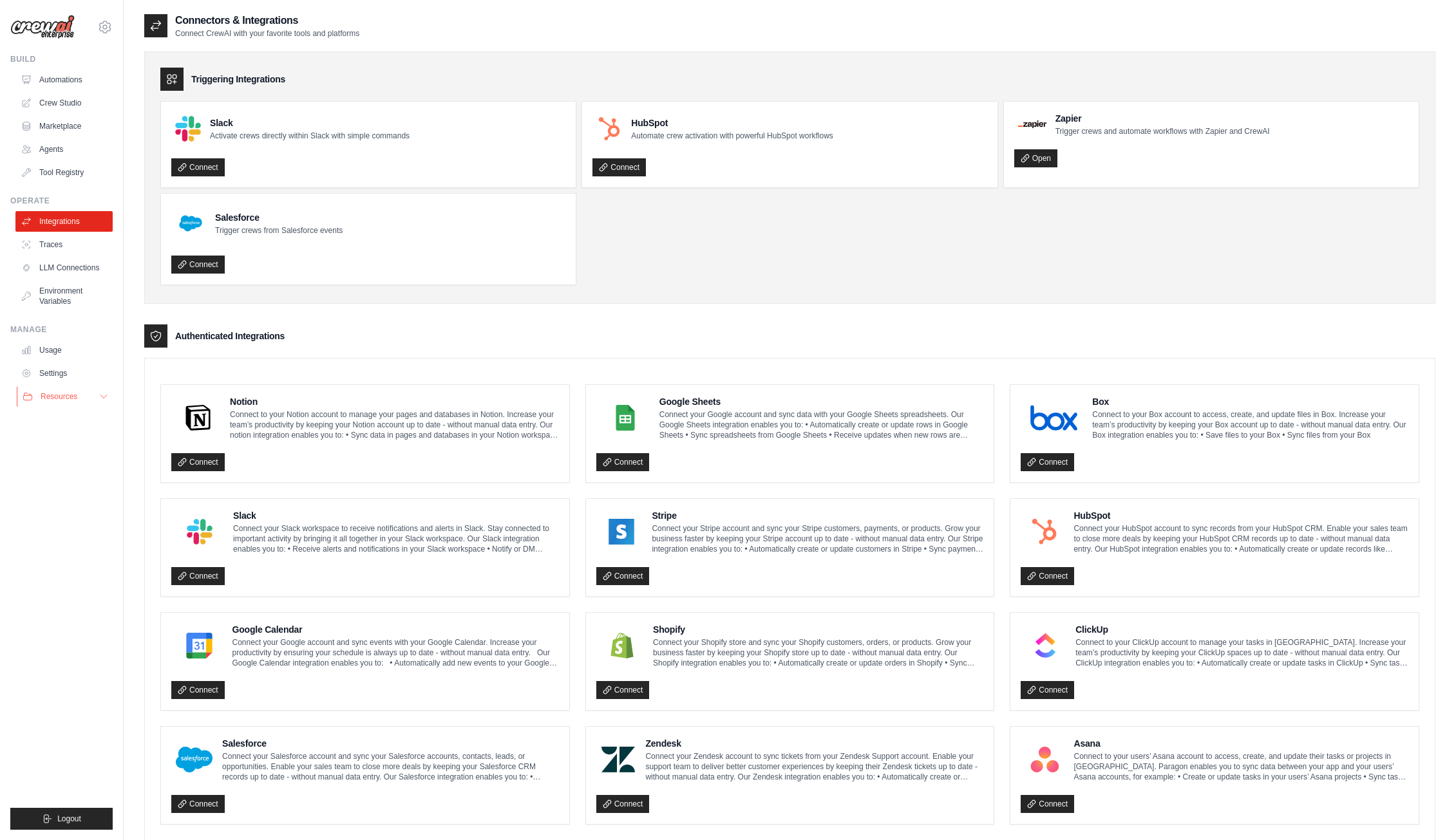
click at [104, 395] on icon at bounding box center [104, 397] width 10 height 10
